Goal: Task Accomplishment & Management: Manage account settings

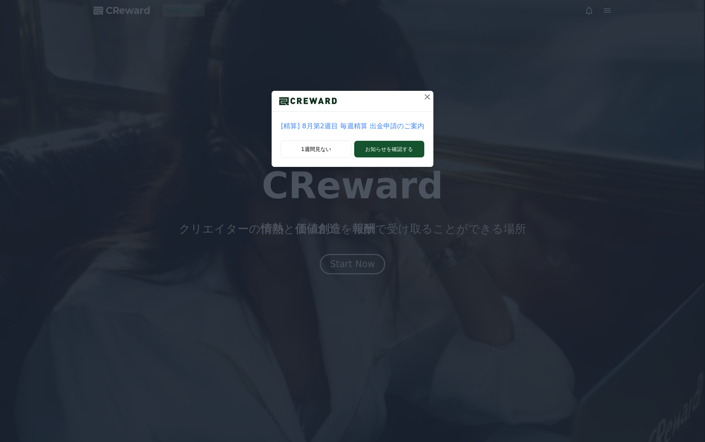
click at [425, 96] on icon at bounding box center [427, 96] width 5 height 5
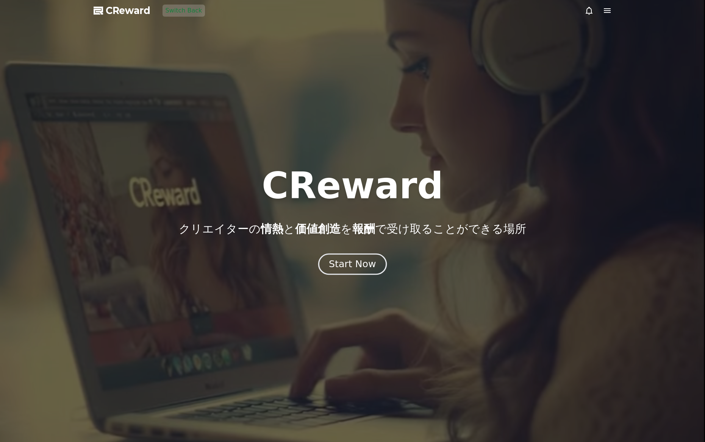
click at [364, 269] on div "Start Now" at bounding box center [352, 264] width 47 height 13
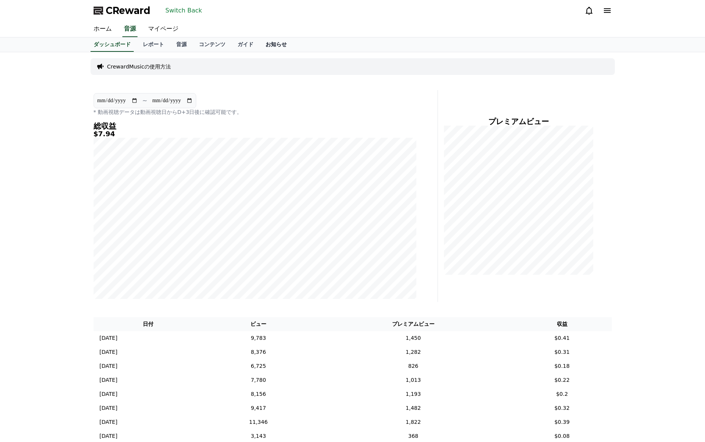
click at [269, 47] on link "お知らせ" at bounding box center [275, 45] width 33 height 14
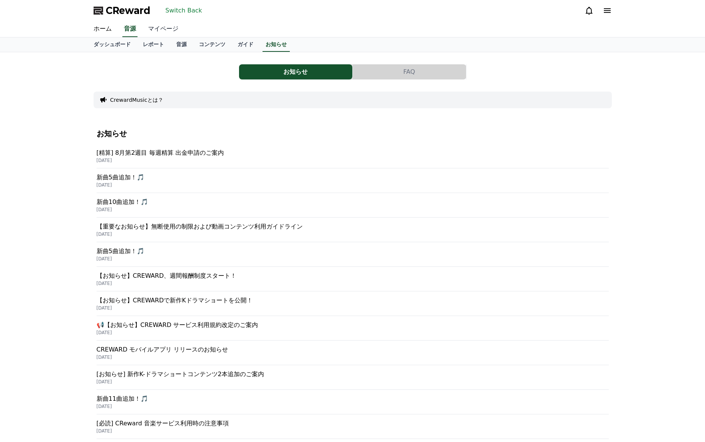
click at [177, 27] on link "マイページ" at bounding box center [163, 29] width 42 height 16
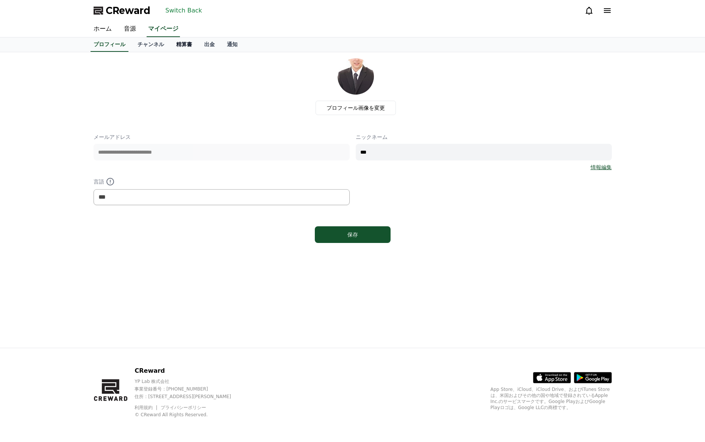
click at [186, 45] on link "精算書" at bounding box center [184, 45] width 28 height 14
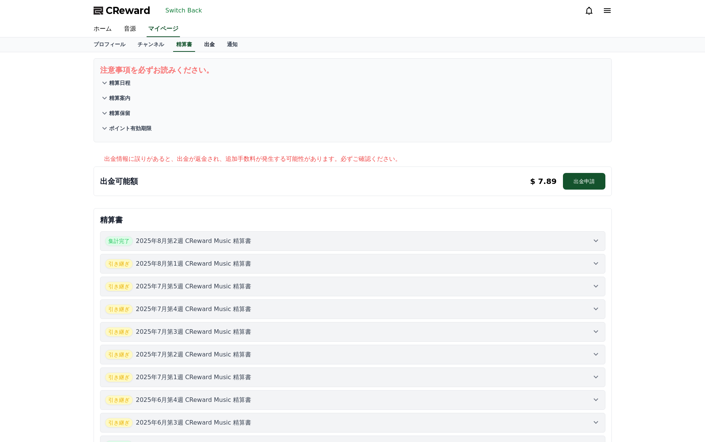
click at [205, 44] on link "出金" at bounding box center [209, 45] width 23 height 14
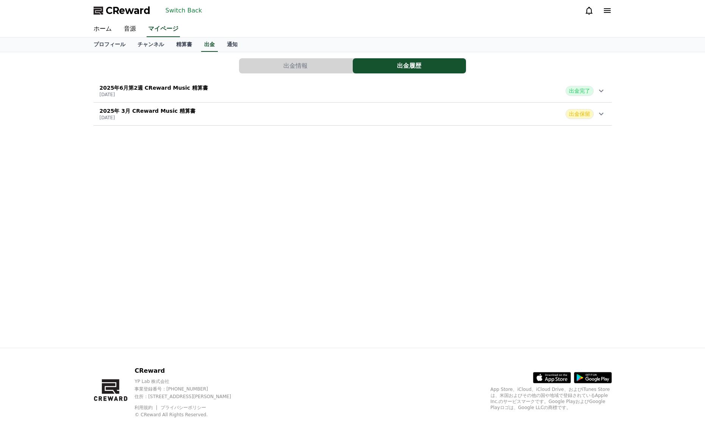
click at [272, 88] on div "[DATE]第2週 CReward Music 精算書 [DATE] 出金完了" at bounding box center [353, 91] width 518 height 20
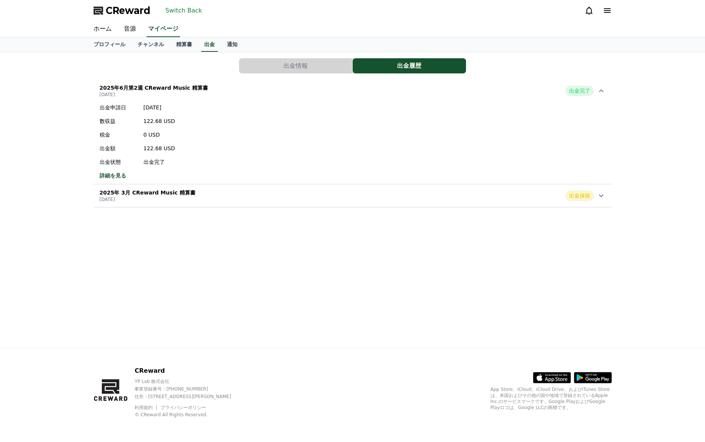
click at [295, 59] on button "出金情報" at bounding box center [295, 65] width 113 height 15
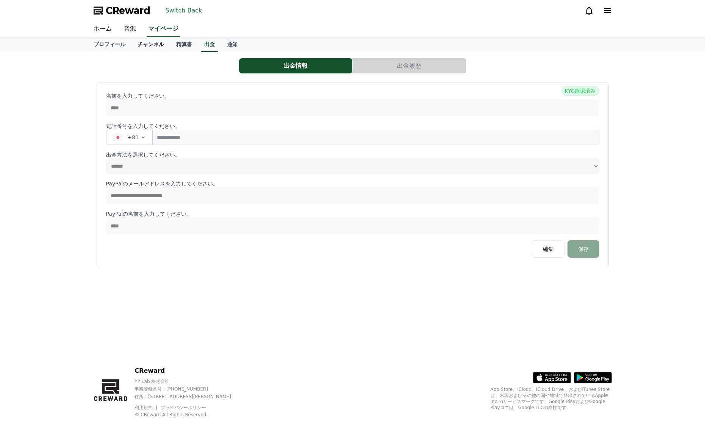
click at [142, 47] on link "チャンネル" at bounding box center [150, 45] width 39 height 14
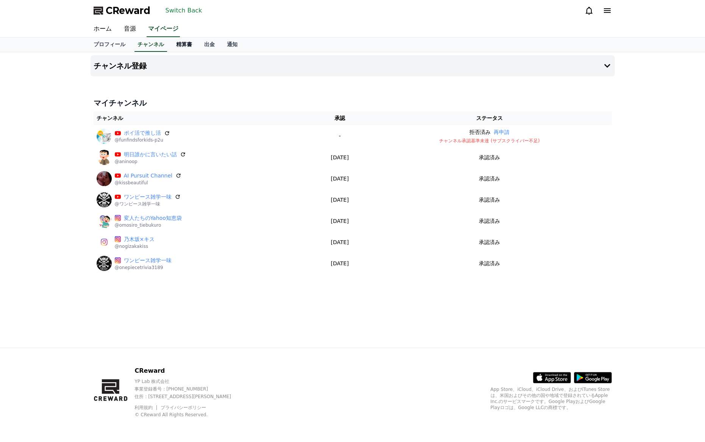
click at [184, 47] on link "精算書" at bounding box center [184, 45] width 28 height 14
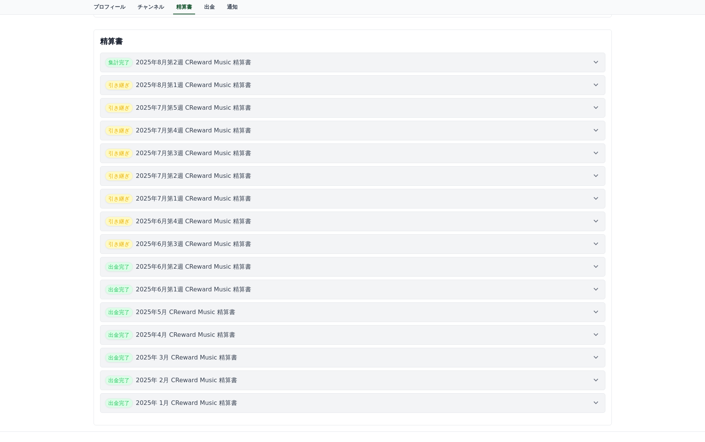
scroll to position [263, 0]
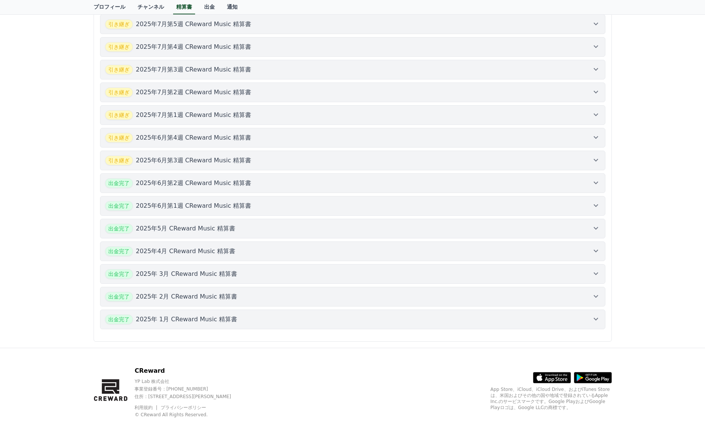
click at [275, 322] on div "出金完了 [DATE] CReward Music 精算書" at bounding box center [352, 320] width 495 height 10
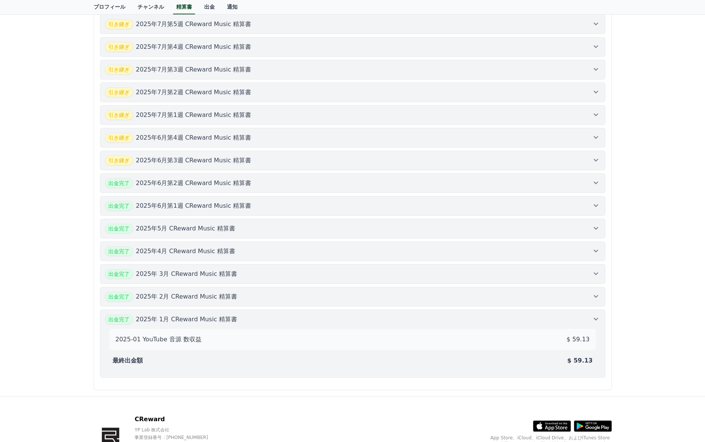
click at [275, 322] on div "出金完了 [DATE] CReward Music 精算書" at bounding box center [352, 320] width 495 height 10
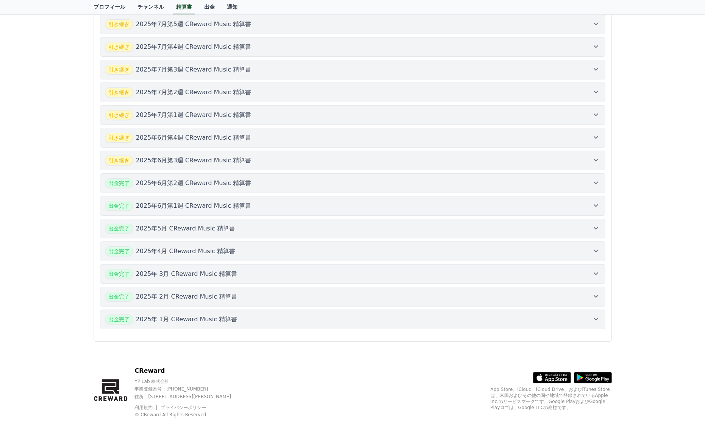
click at [279, 302] on button "出金完了 [DATE] CReward Music 精算書" at bounding box center [352, 297] width 505 height 20
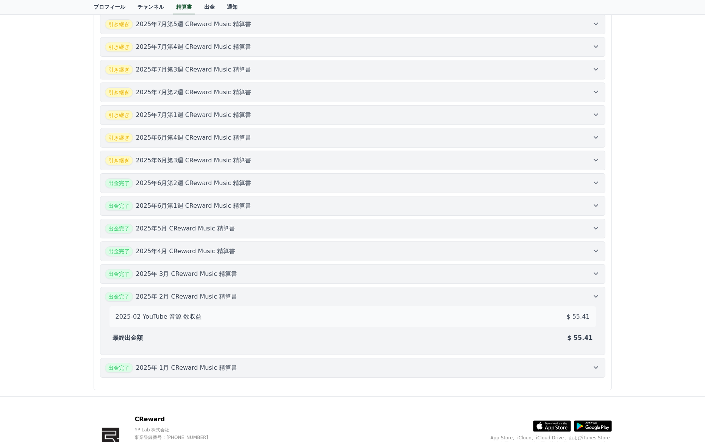
click at [279, 302] on div "2025-02 YouTube 音源 数収益 $ 55.41 最終出金額 $ 55.41" at bounding box center [352, 326] width 495 height 48
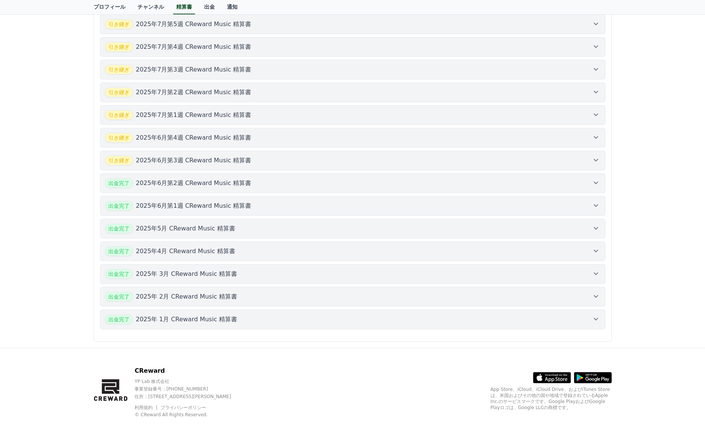
click at [273, 276] on div "出金完了 [DATE] CReward Music 精算書" at bounding box center [352, 274] width 495 height 10
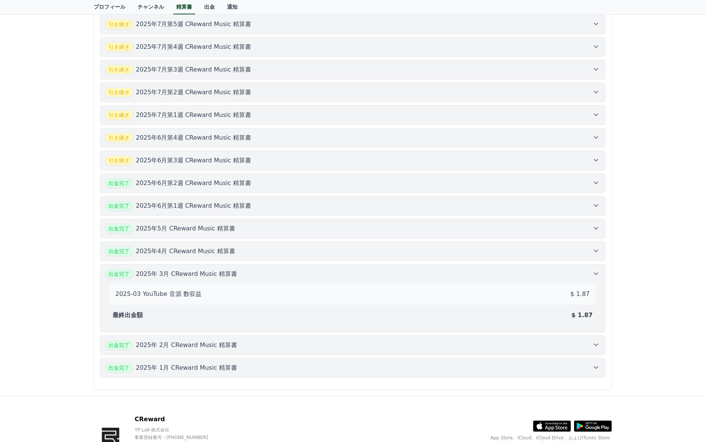
click at [273, 276] on div "出金完了 [DATE] CReward Music 精算書" at bounding box center [352, 274] width 495 height 10
click at [270, 256] on div "出金完了 [DATE] CReward Music 精算書" at bounding box center [352, 252] width 495 height 10
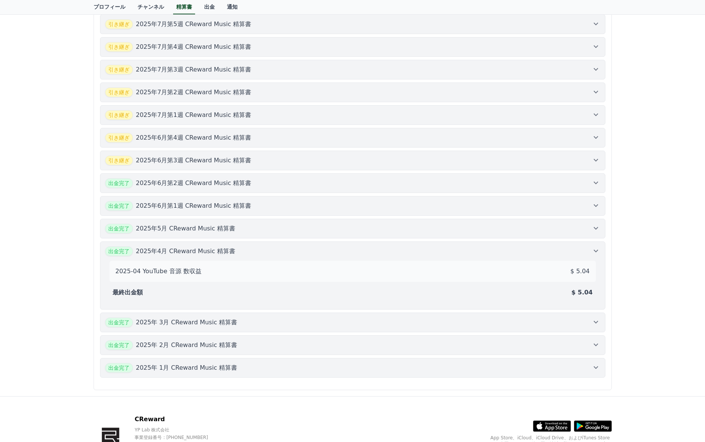
click at [270, 256] on div "出金完了 [DATE] CReward Music 精算書" at bounding box center [352, 252] width 495 height 10
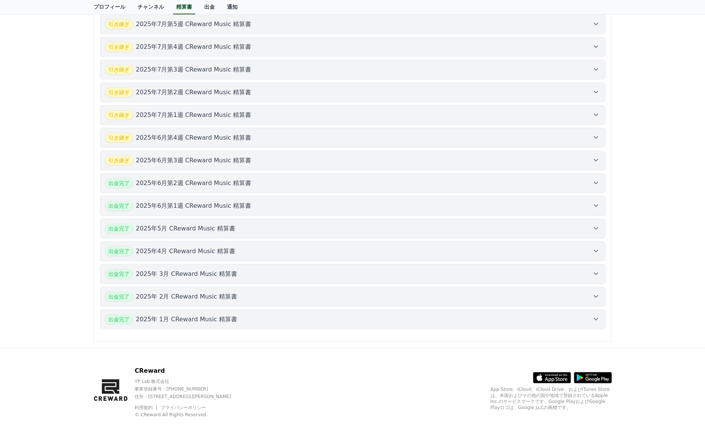
click at [270, 228] on div "出金完了 [DATE] CReward Music 精算書" at bounding box center [352, 229] width 495 height 10
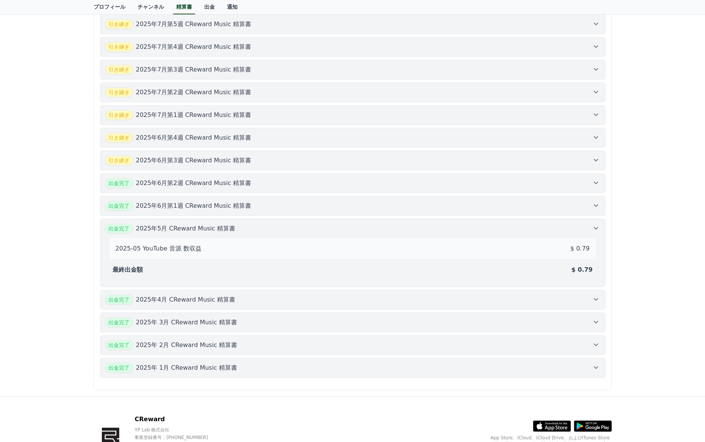
click at [270, 228] on div "出金完了 [DATE] CReward Music 精算書" at bounding box center [352, 229] width 495 height 10
click at [268, 206] on div "出金完了 [DATE]第1週 CReward Music 精算書" at bounding box center [352, 206] width 495 height 10
click at [273, 181] on div "出金完了 [DATE]第2週 CReward Music 精算書" at bounding box center [352, 183] width 495 height 10
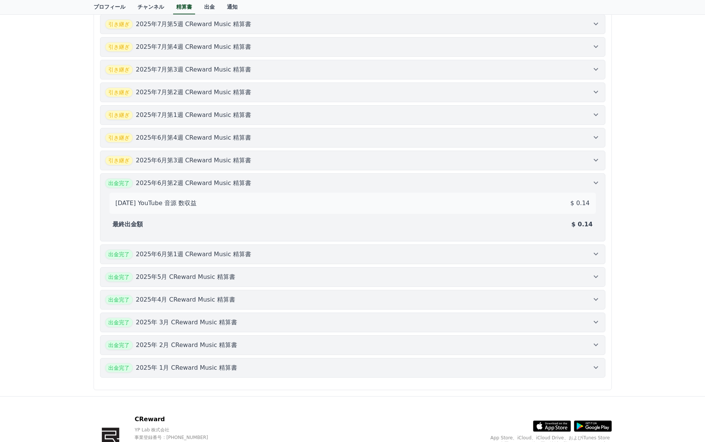
click at [273, 181] on div "出金完了 [DATE]第2週 CReward Music 精算書" at bounding box center [352, 183] width 495 height 10
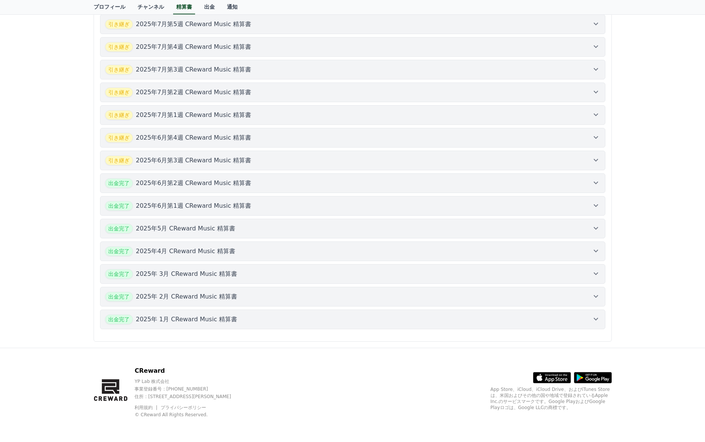
click at [273, 181] on div "出金完了 [DATE]第2週 CReward Music 精算書" at bounding box center [352, 183] width 495 height 10
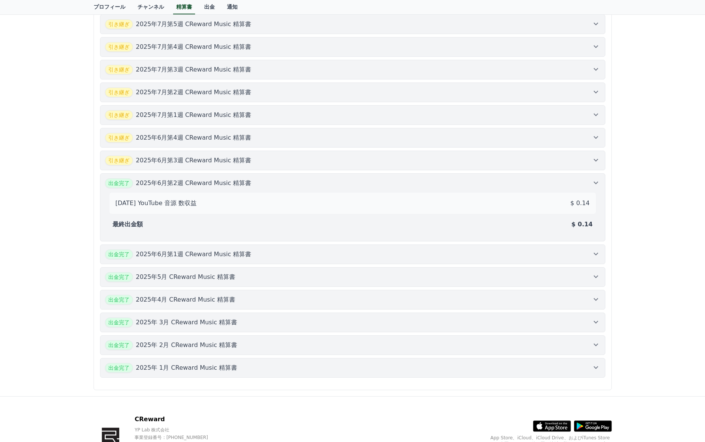
click at [455, 257] on div "出金完了 [DATE]第1週 CReward Music 精算書" at bounding box center [352, 255] width 495 height 10
click at [565, 284] on button "出金完了 [DATE] CReward Music 精算書" at bounding box center [352, 277] width 505 height 20
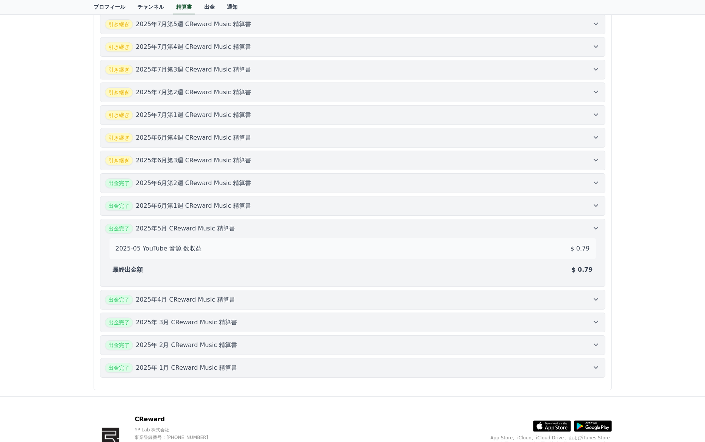
click at [495, 294] on button "出金完了 [DATE] CReward Music 精算書" at bounding box center [352, 300] width 505 height 20
click at [594, 317] on button "出金完了 [DATE] CReward Music 精算書" at bounding box center [352, 323] width 505 height 20
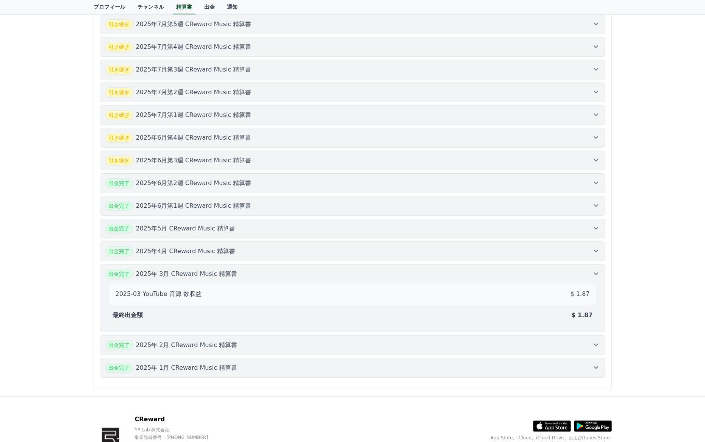
click at [575, 345] on div "出金完了 [DATE] CReward Music 精算書" at bounding box center [352, 346] width 495 height 10
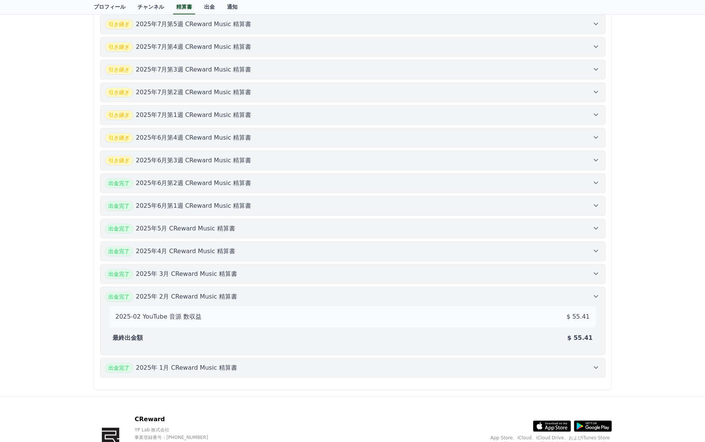
click at [559, 363] on div "出金完了 [DATE] CReward Music 精算書" at bounding box center [352, 368] width 495 height 10
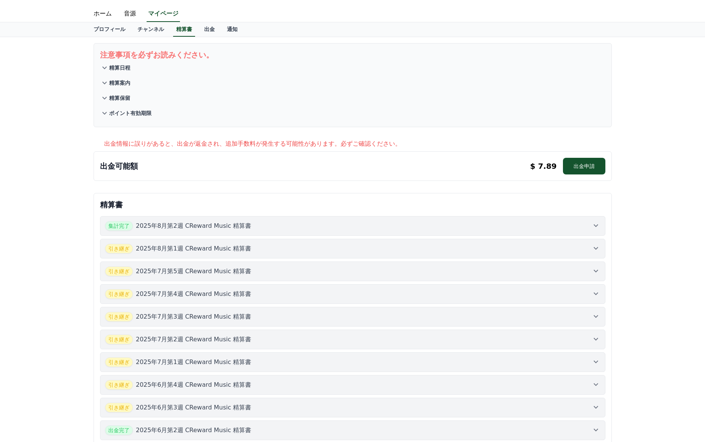
scroll to position [0, 0]
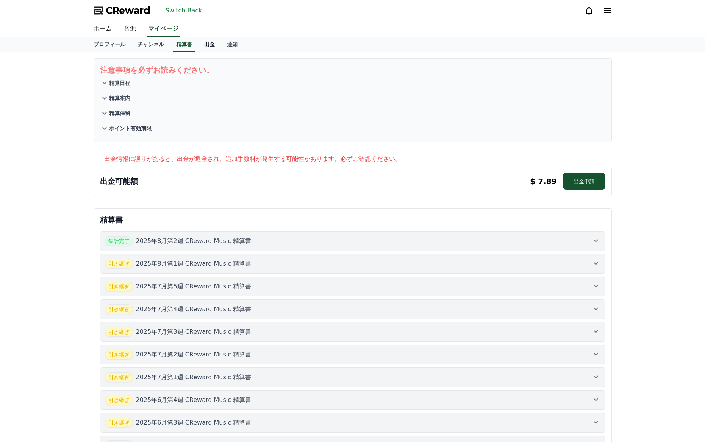
click at [200, 47] on link "出金" at bounding box center [209, 45] width 23 height 14
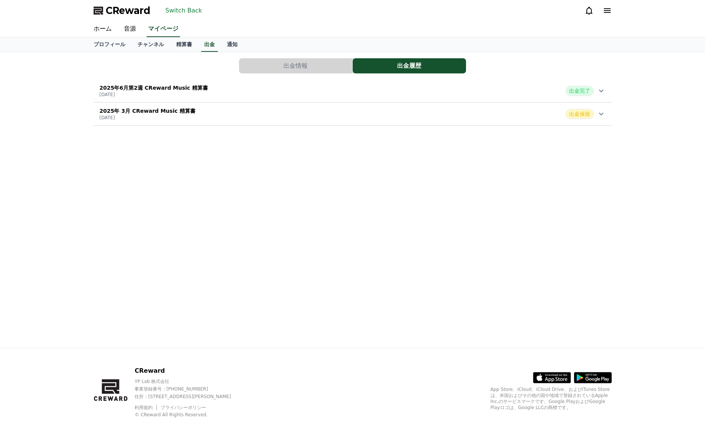
click at [293, 93] on div "[DATE]第2週 CReward Music 精算書 [DATE] 出金完了" at bounding box center [353, 91] width 518 height 20
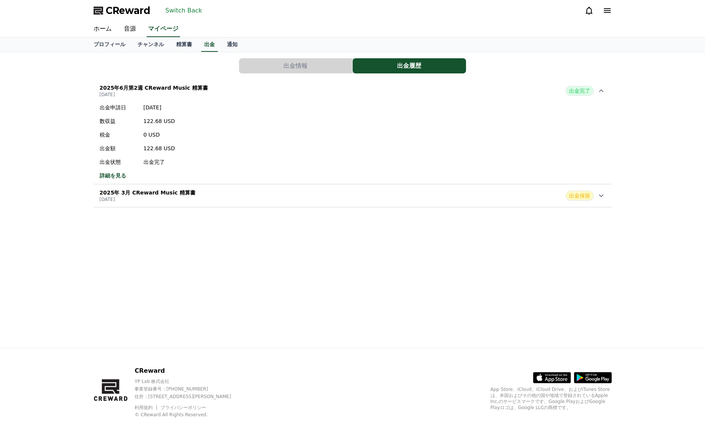
click at [264, 64] on button "出金情報" at bounding box center [295, 65] width 113 height 15
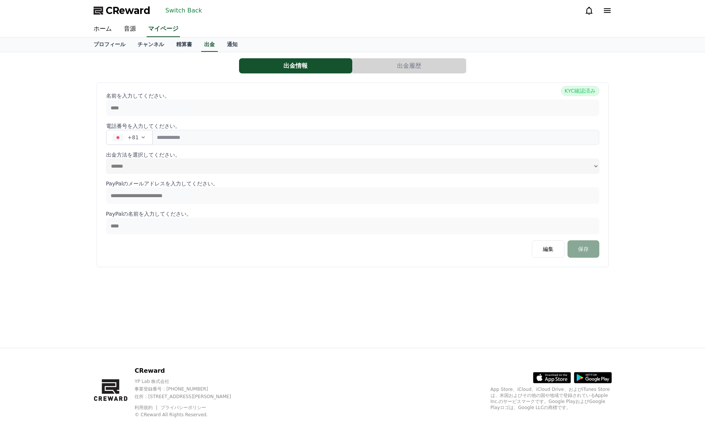
click at [355, 65] on button "出金履歴" at bounding box center [409, 65] width 113 height 15
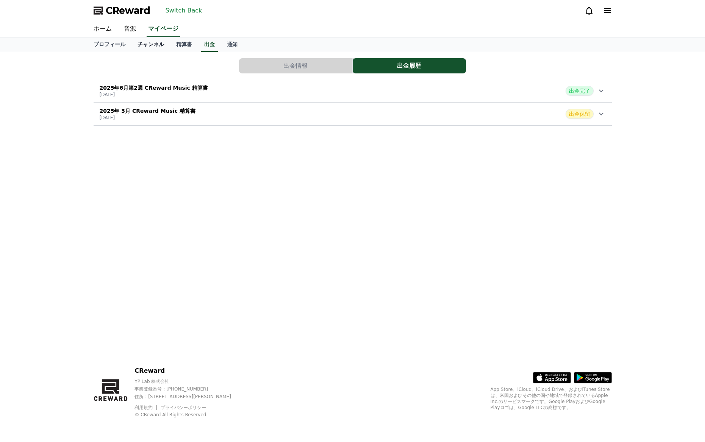
click at [153, 47] on link "チャンネル" at bounding box center [150, 45] width 39 height 14
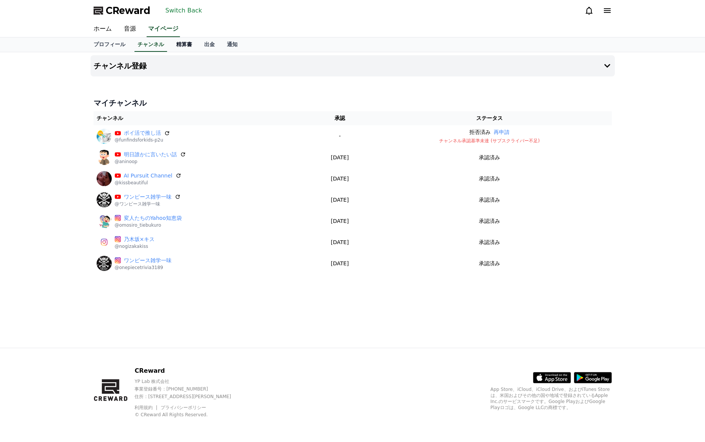
click at [181, 44] on link "精算書" at bounding box center [184, 45] width 28 height 14
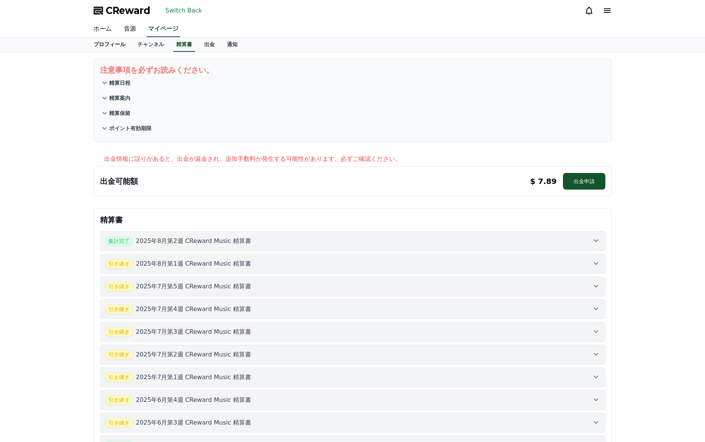
click at [111, 42] on link "プロフィール" at bounding box center [110, 45] width 44 height 14
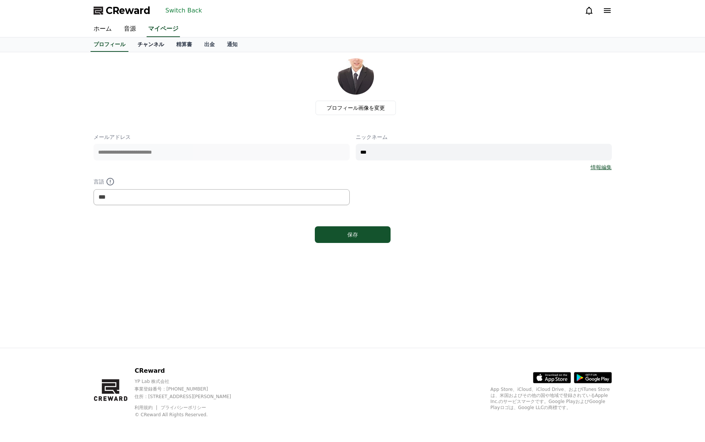
click at [156, 42] on link "チャンネル" at bounding box center [150, 45] width 39 height 14
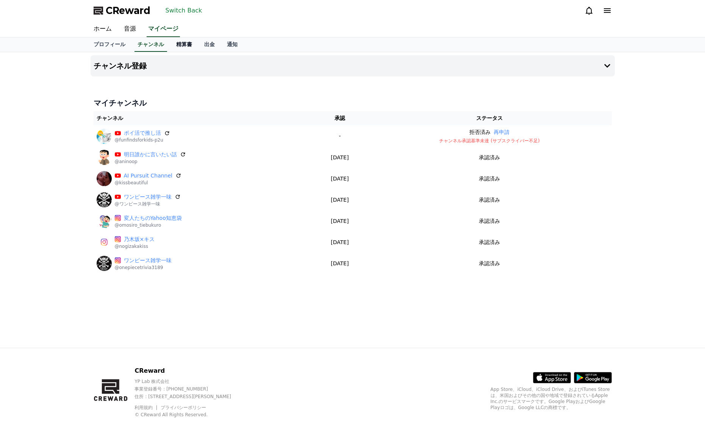
click at [176, 42] on link "精算書" at bounding box center [184, 45] width 28 height 14
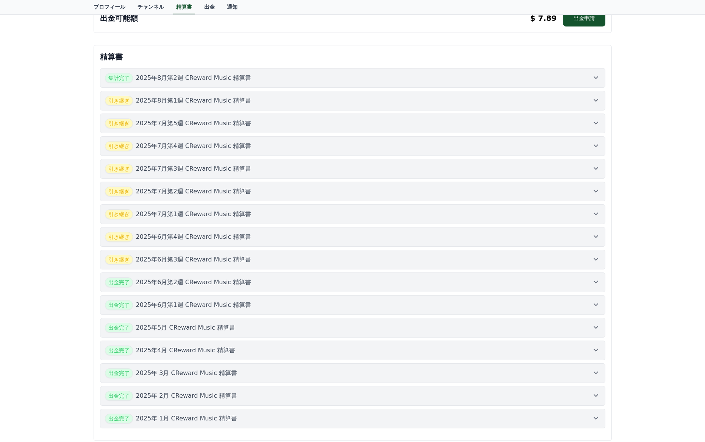
scroll to position [189, 0]
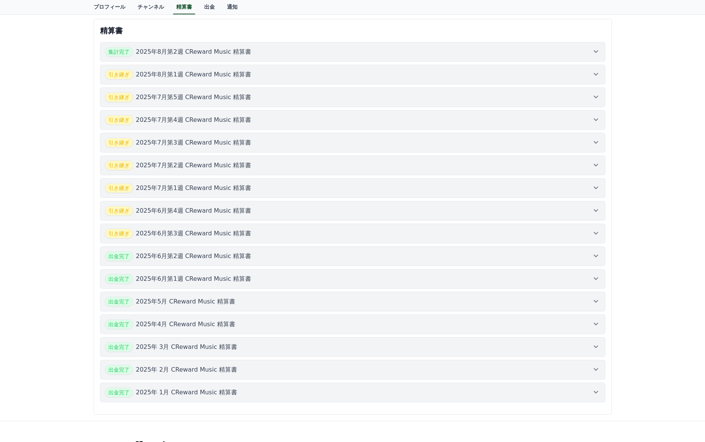
click at [211, 258] on p "2025年6月第2週 CReward Music 精算書" at bounding box center [194, 256] width 116 height 9
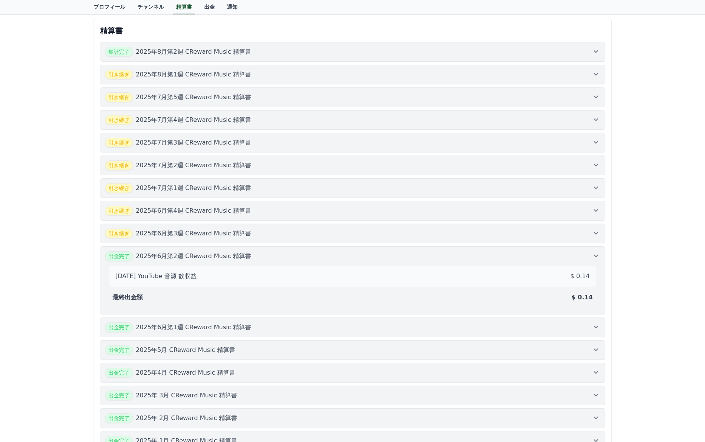
click at [211, 258] on p "2025年6月第2週 CReward Music 精算書" at bounding box center [194, 256] width 116 height 9
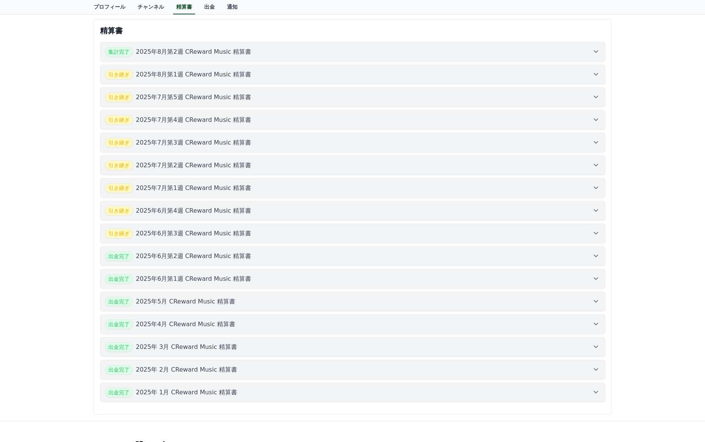
click at [214, 56] on p "2025年8月第2週 CReward Music 精算書" at bounding box center [194, 51] width 116 height 9
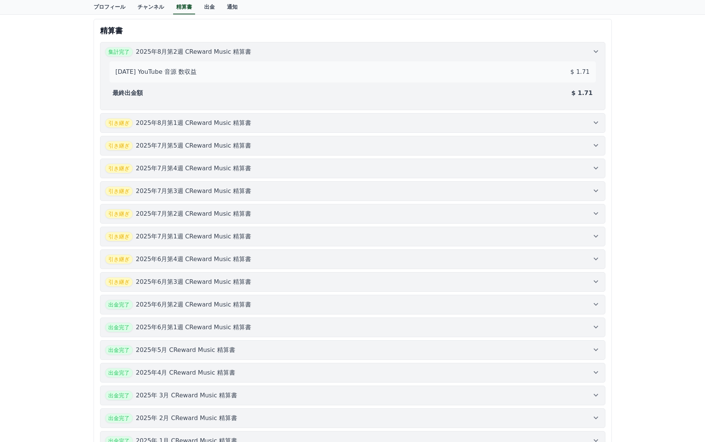
click at [217, 53] on p "2025年8月第2週 CReward Music 精算書" at bounding box center [194, 51] width 116 height 9
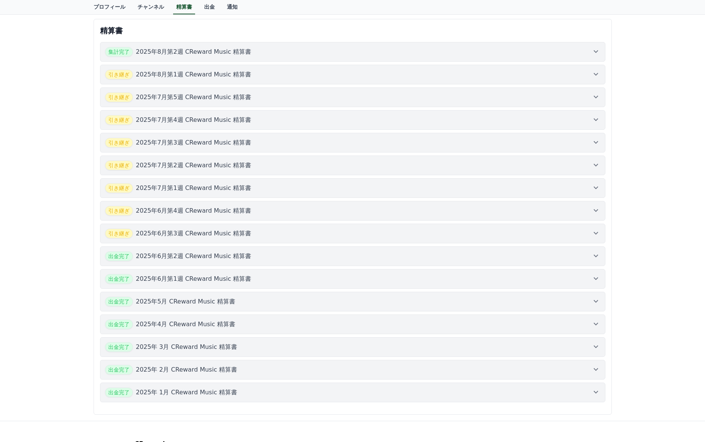
click at [222, 259] on p "2025年6月第2週 CReward Music 精算書" at bounding box center [194, 256] width 116 height 9
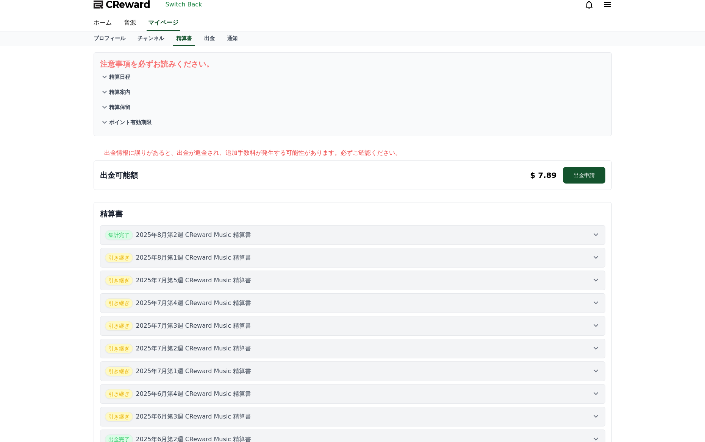
scroll to position [0, 0]
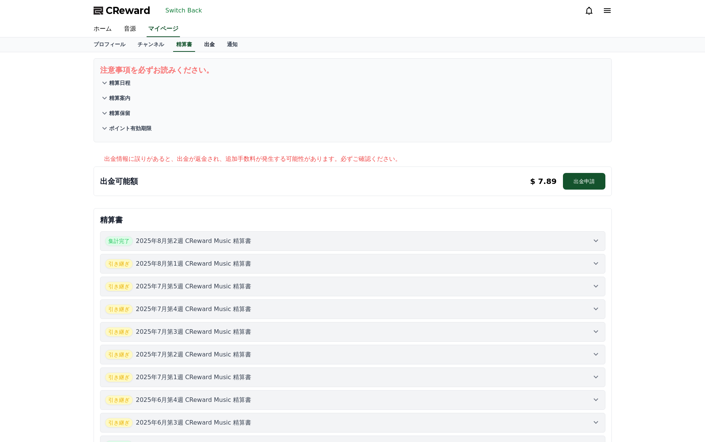
click at [213, 47] on link "出金" at bounding box center [209, 45] width 23 height 14
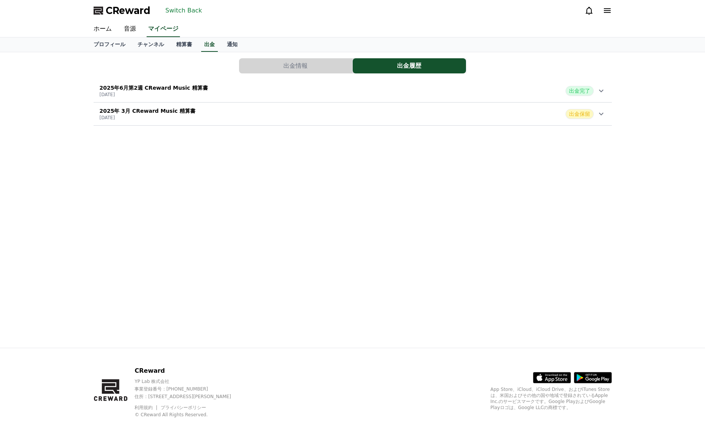
click at [279, 73] on button "出金情報" at bounding box center [295, 65] width 113 height 15
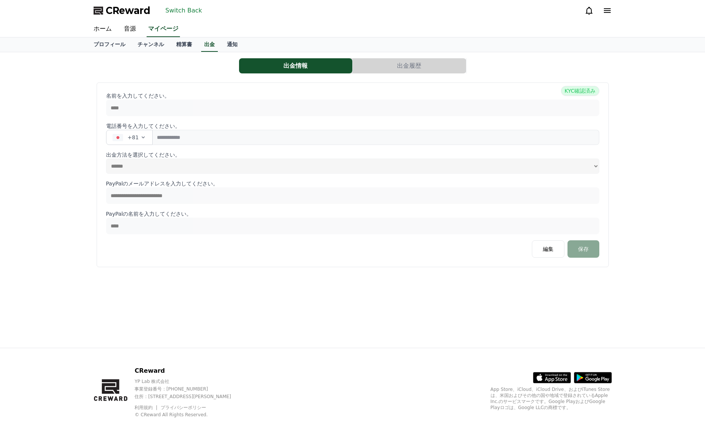
click at [361, 66] on button "出金履歴" at bounding box center [409, 65] width 113 height 15
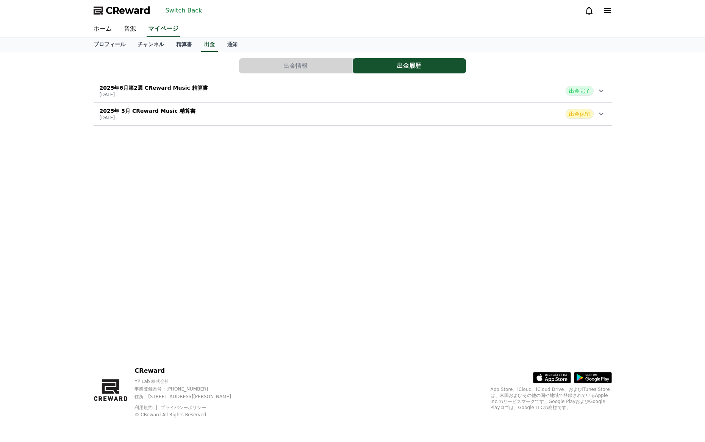
click at [322, 92] on div "[DATE]第2週 CReward Music 精算書 [DATE] 出金完了" at bounding box center [353, 91] width 518 height 20
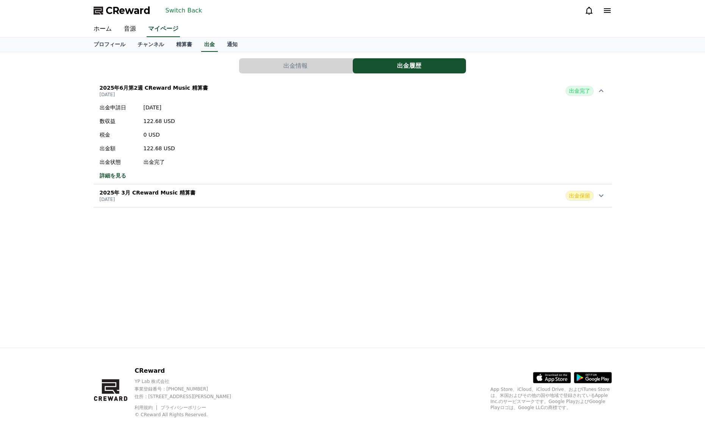
click at [196, 13] on button "Switch Back" at bounding box center [184, 11] width 43 height 12
